Goal: Information Seeking & Learning: Find specific fact

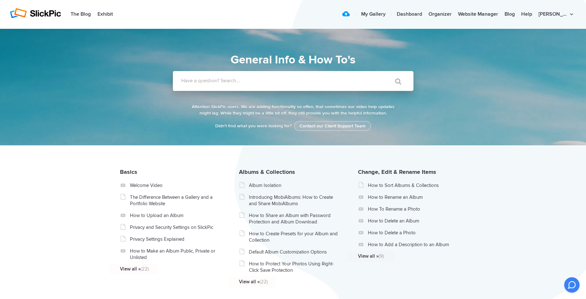
click at [179, 82] on input "Have a question? Search..." at bounding box center [280, 81] width 214 height 20
click at [182, 83] on label "Have a question? Search..." at bounding box center [301, 81] width 240 height 6
click at [182, 83] on input "Have a question? Search..." at bounding box center [280, 81] width 214 height 20
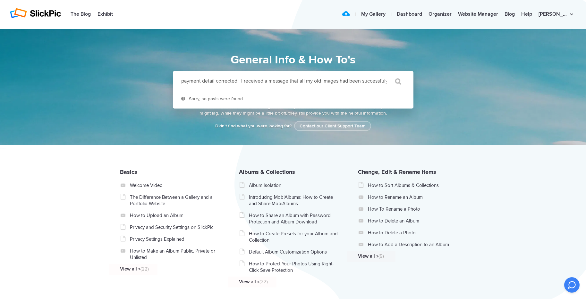
scroll to position [0, 59]
drag, startPoint x: 367, startPoint y: 84, endPoint x: 366, endPoint y: 87, distance: 4.2
click at [312, 82] on input "Were you able to get the payment detail corrected. I received a message that al…" at bounding box center [280, 81] width 214 height 20
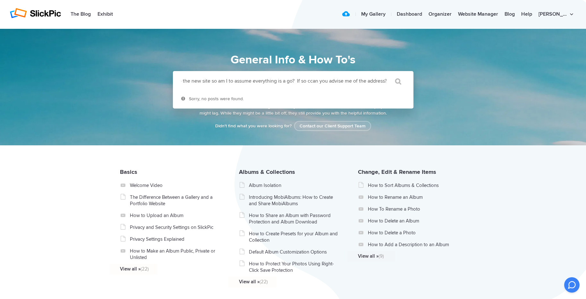
scroll to position [0, 303]
click at [304, 84] on input "Were you able to get the payment detail corrected. I received a message that al…" at bounding box center [280, 81] width 214 height 20
click at [305, 84] on input "Were you able to get the payment detail corrected. I received a message that al…" at bounding box center [280, 81] width 214 height 20
type input "Were you able to get the payment detail corrected. I received a message that al…"
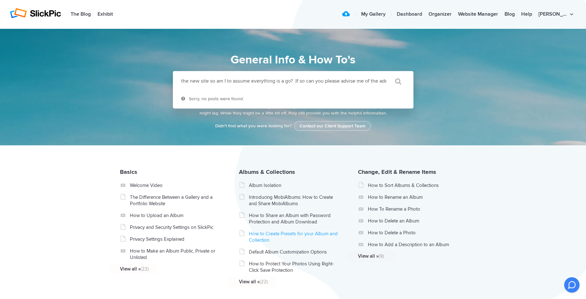
click at [381, 74] on input "" at bounding box center [394, 81] width 27 height 15
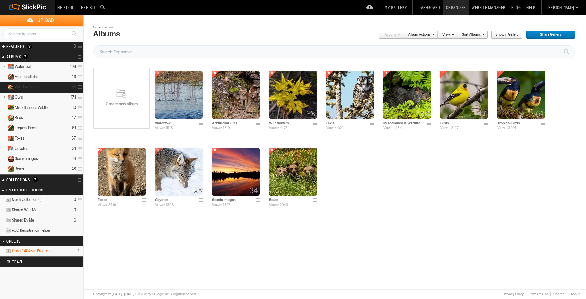
click at [21, 86] on span "Wildflowers" at bounding box center [24, 87] width 19 height 5
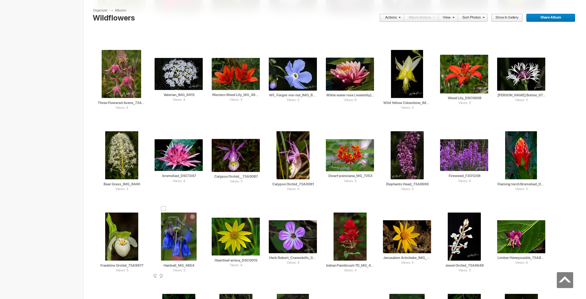
scroll to position [521, 0]
